Goal: Information Seeking & Learning: Learn about a topic

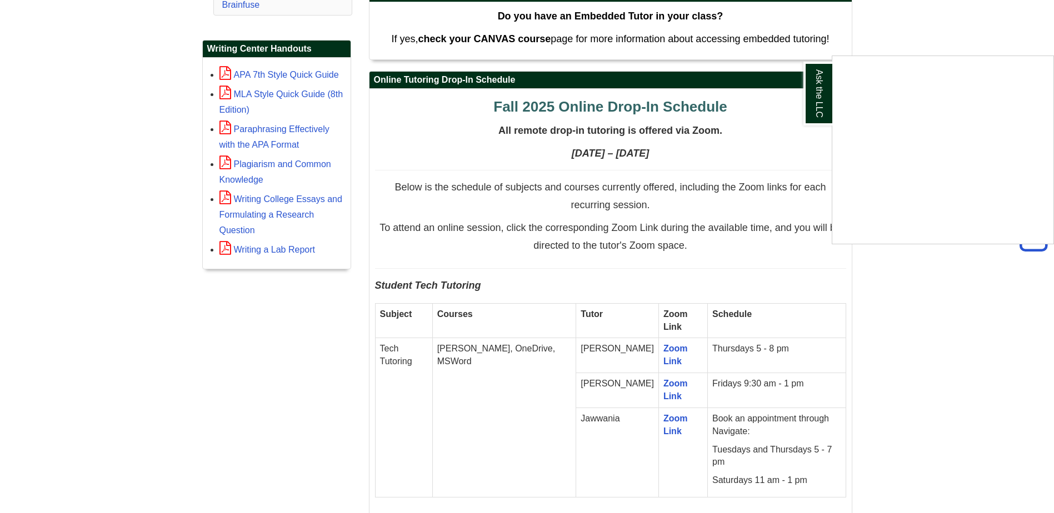
scroll to position [444, 0]
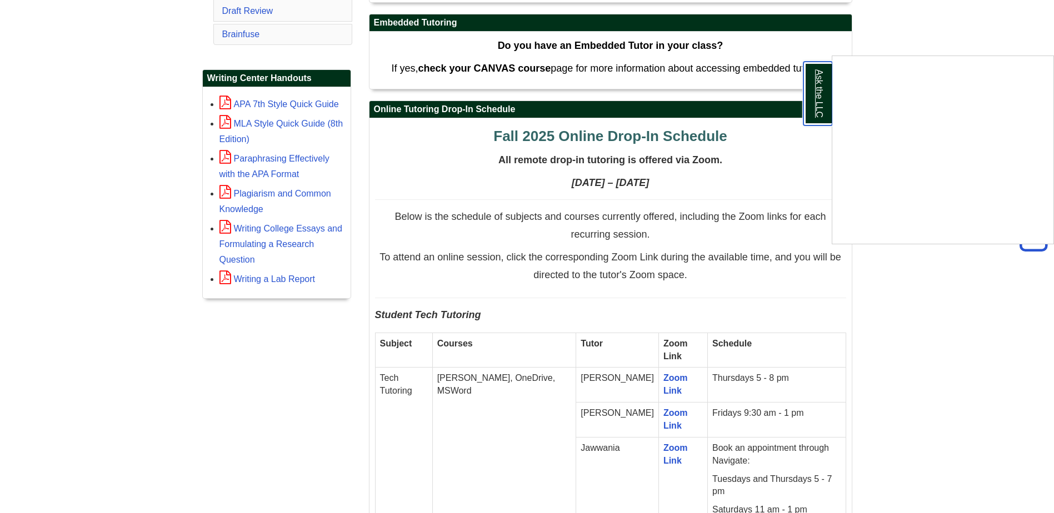
click at [822, 98] on link "Ask the LLC" at bounding box center [817, 94] width 29 height 64
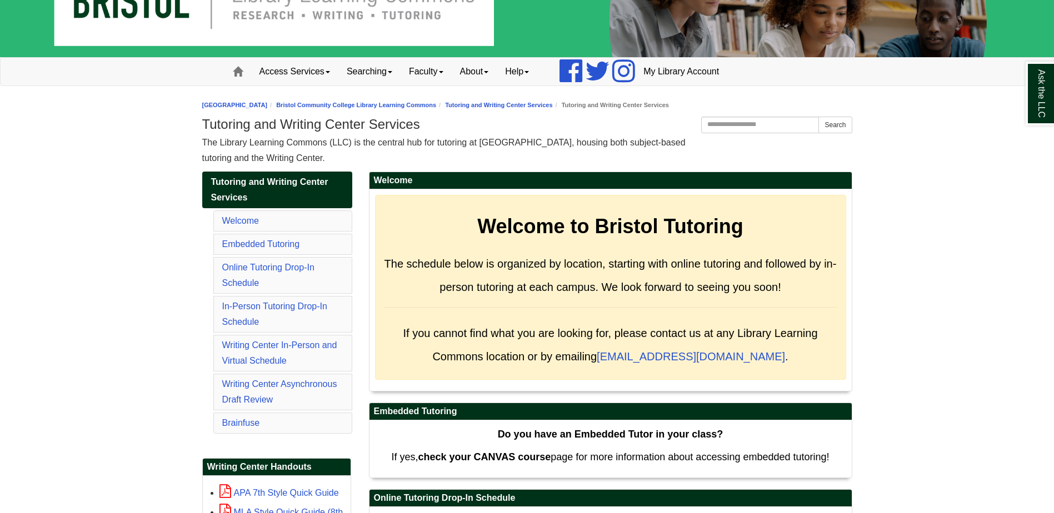
scroll to position [0, 0]
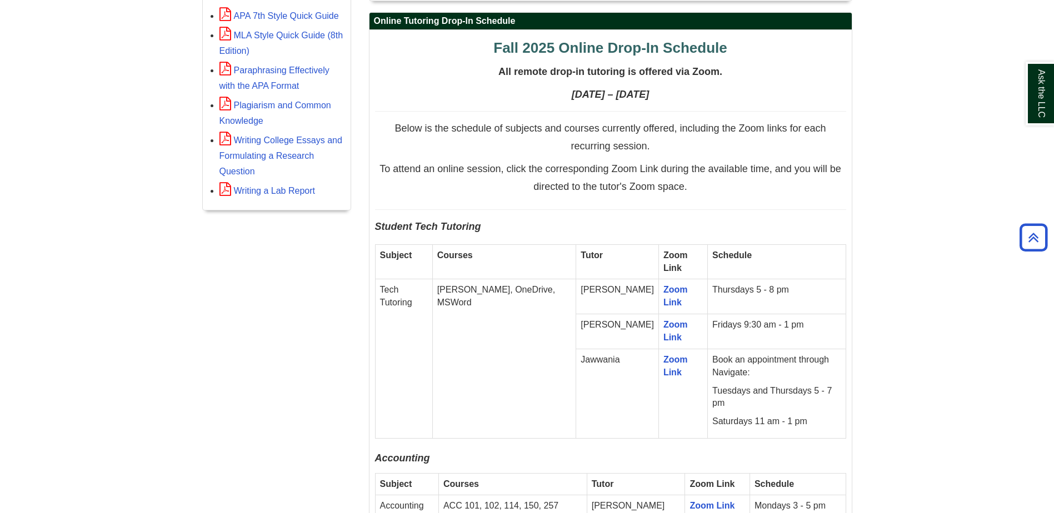
scroll to position [555, 0]
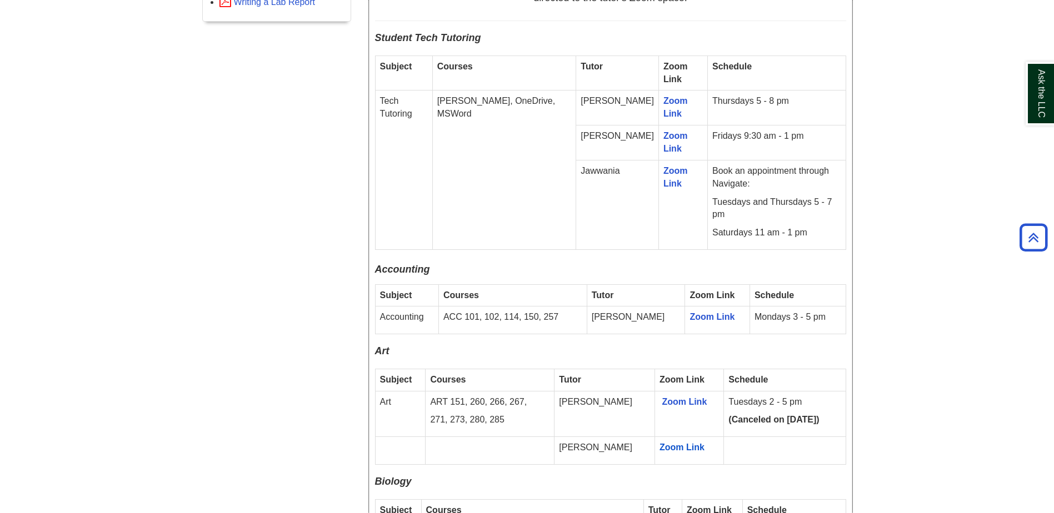
scroll to position [722, 0]
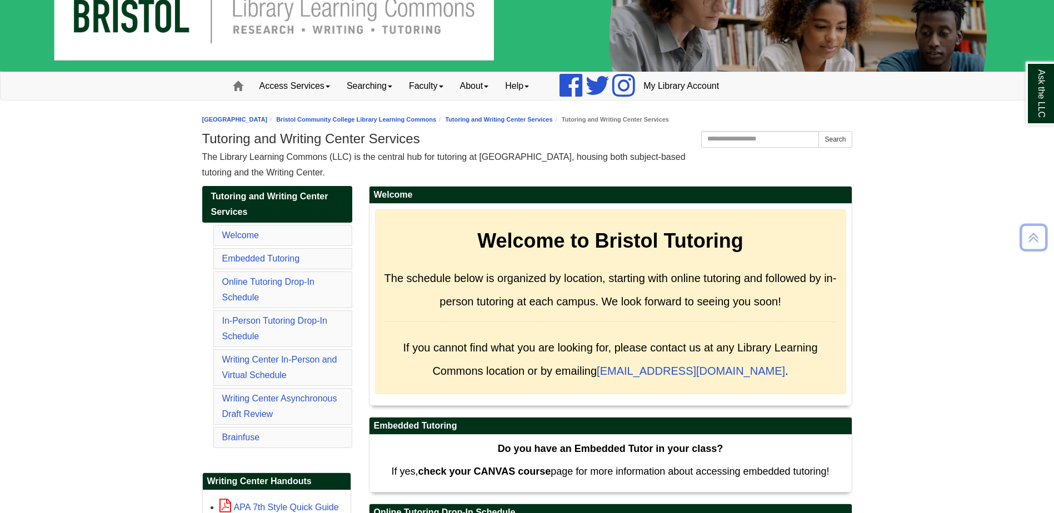
scroll to position [0, 0]
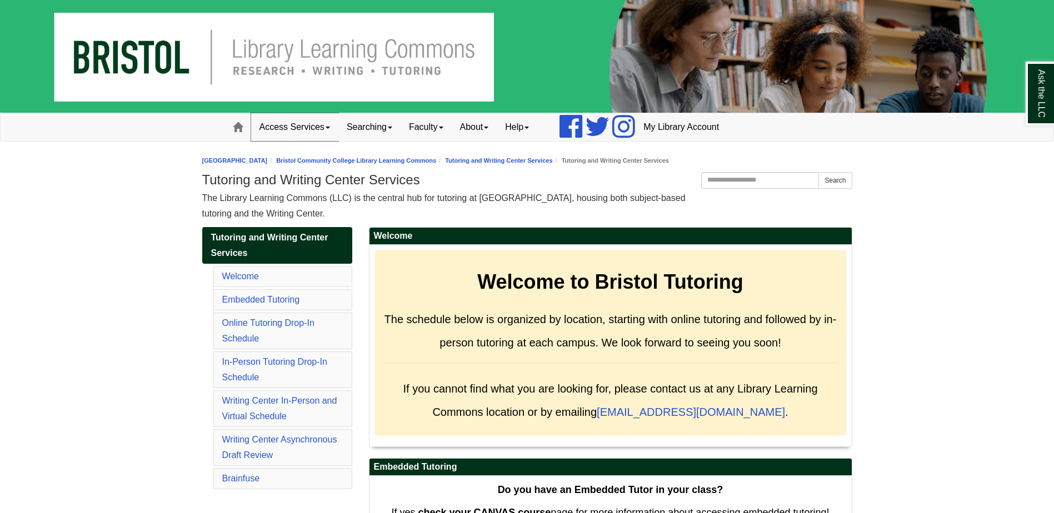
click at [322, 125] on link "Access Services" at bounding box center [294, 127] width 87 height 28
click at [369, 117] on link "Searching" at bounding box center [369, 127] width 62 height 28
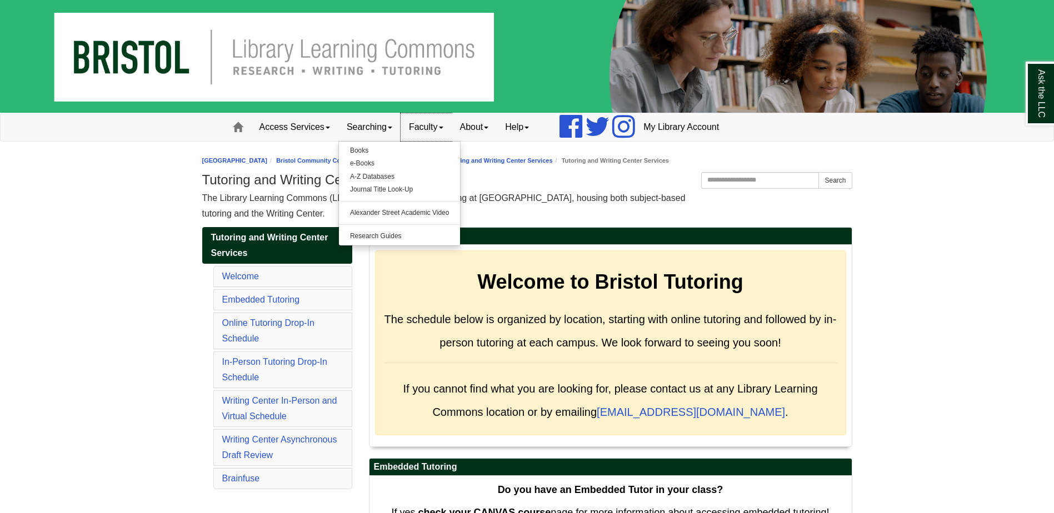
click at [444, 127] on link "Faculty" at bounding box center [425, 127] width 51 height 28
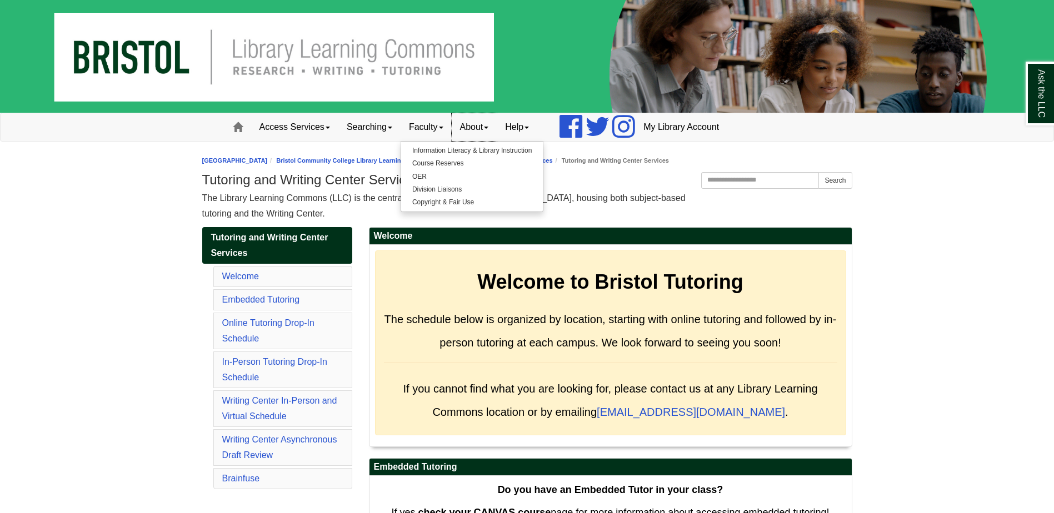
click at [488, 129] on span at bounding box center [486, 128] width 4 height 2
click at [524, 128] on link "Help" at bounding box center [517, 127] width 41 height 28
